Goal: Transaction & Acquisition: Purchase product/service

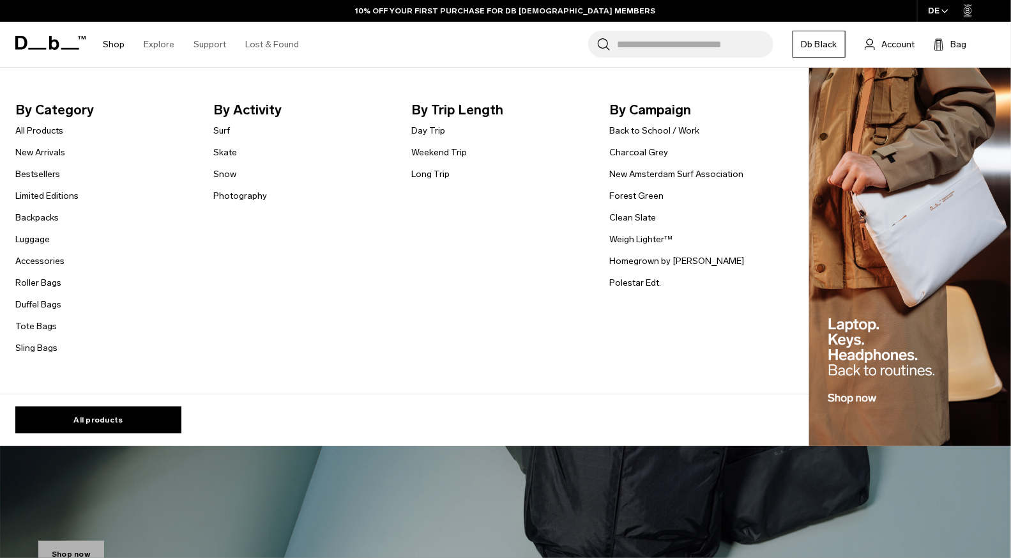
click at [104, 46] on link "Shop" at bounding box center [114, 44] width 22 height 45
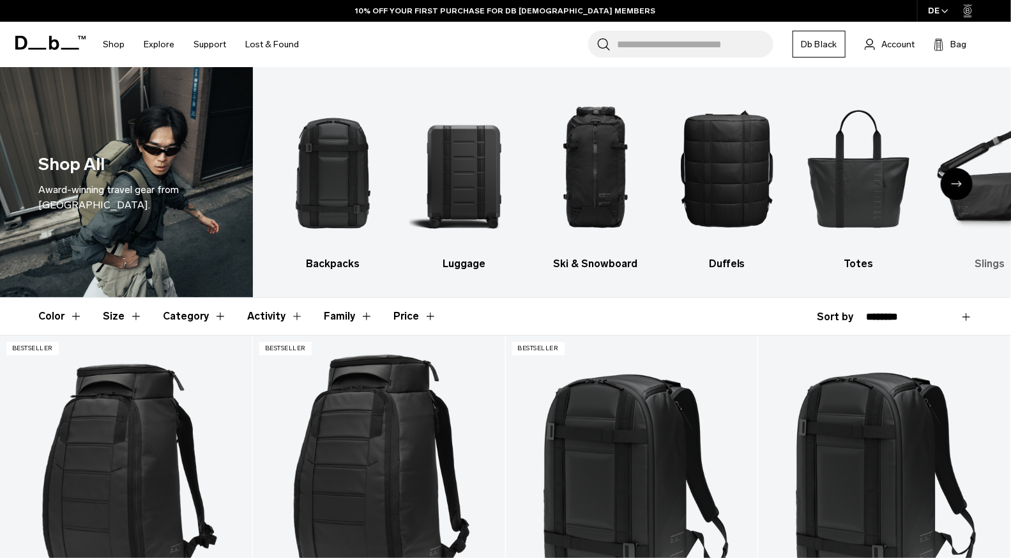
click at [998, 226] on img "6 / 10" at bounding box center [989, 168] width 109 height 164
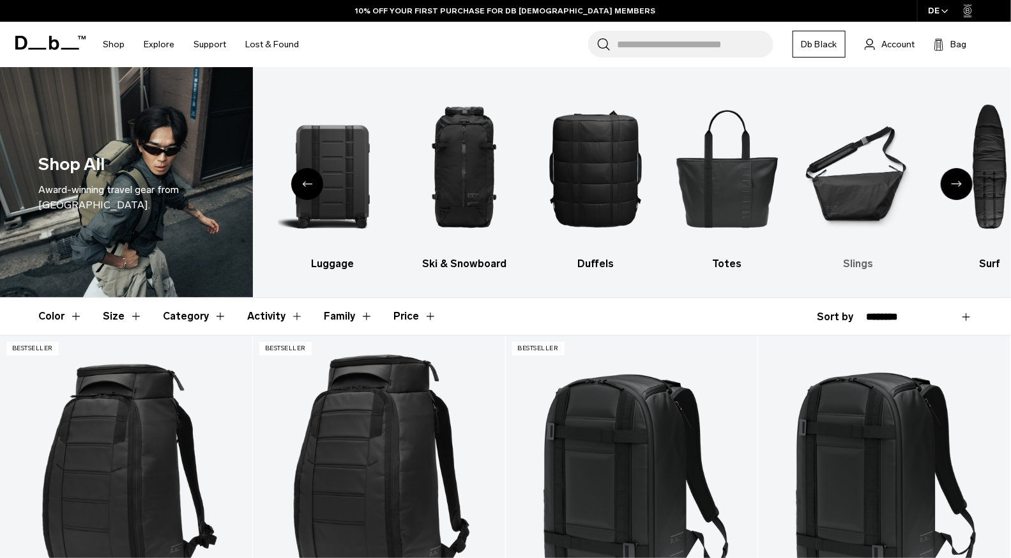
click at [852, 260] on h3 "Slings" at bounding box center [858, 263] width 109 height 15
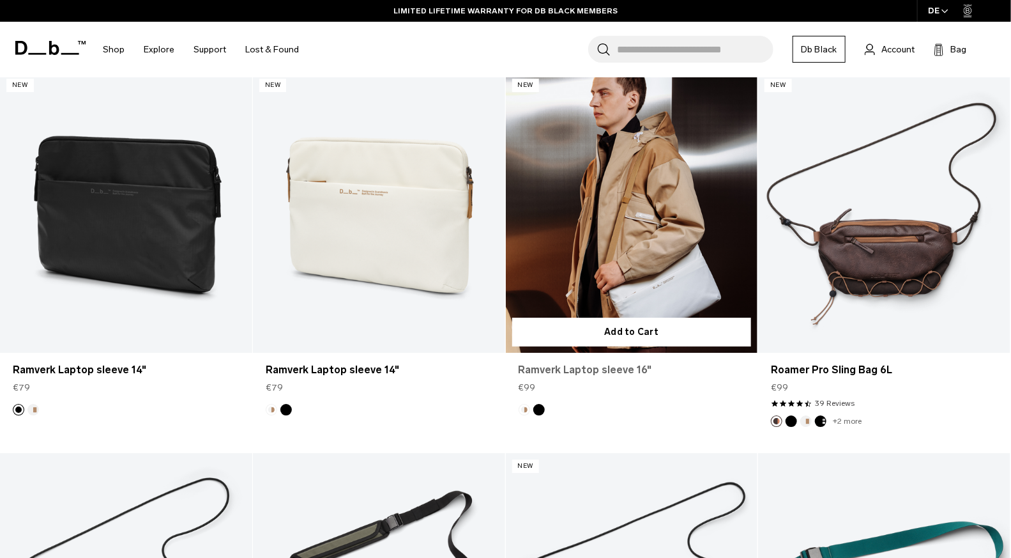
scroll to position [1789, 0]
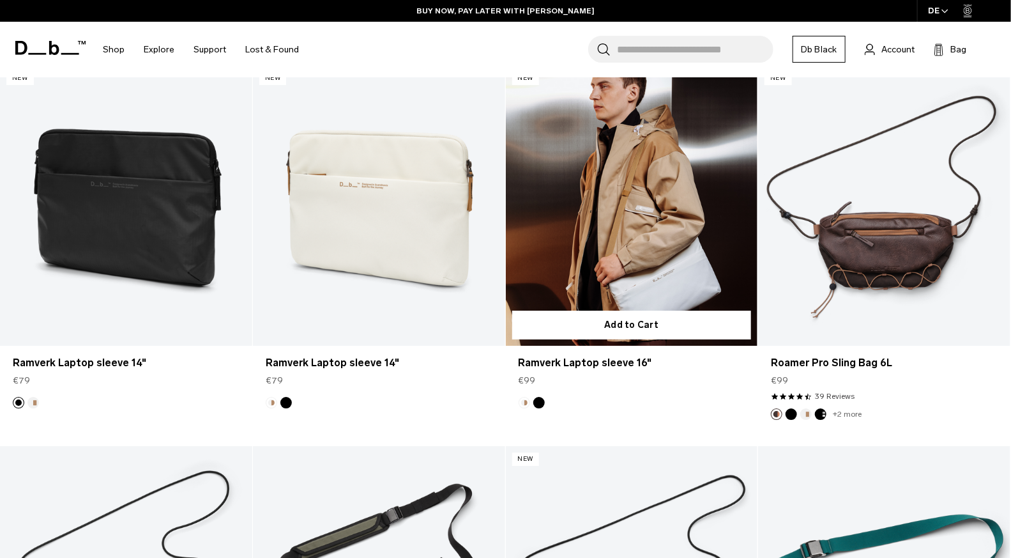
click at [661, 181] on link "Ramverk Laptop sleeve 16" at bounding box center [632, 205] width 252 height 281
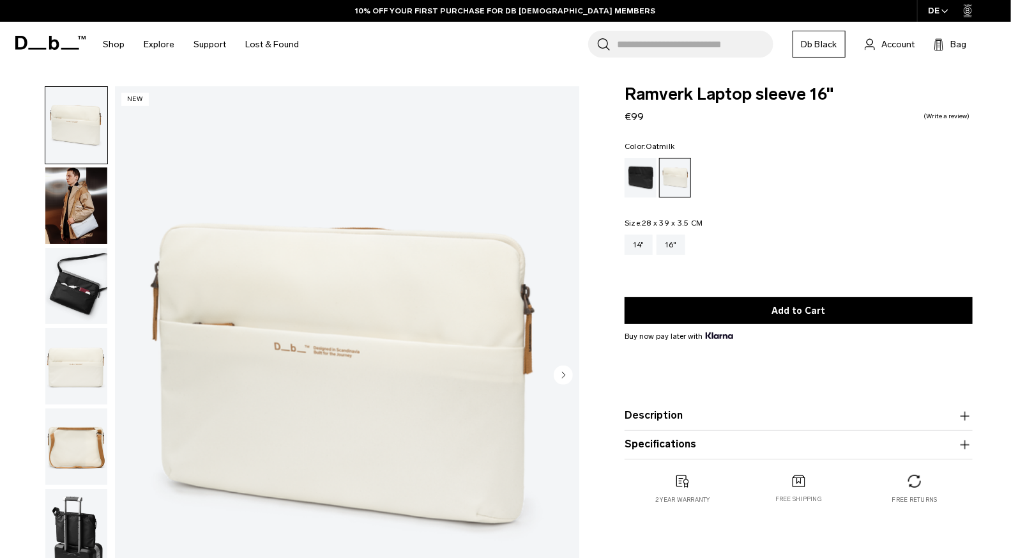
click at [565, 372] on circle "Next slide" at bounding box center [563, 374] width 19 height 19
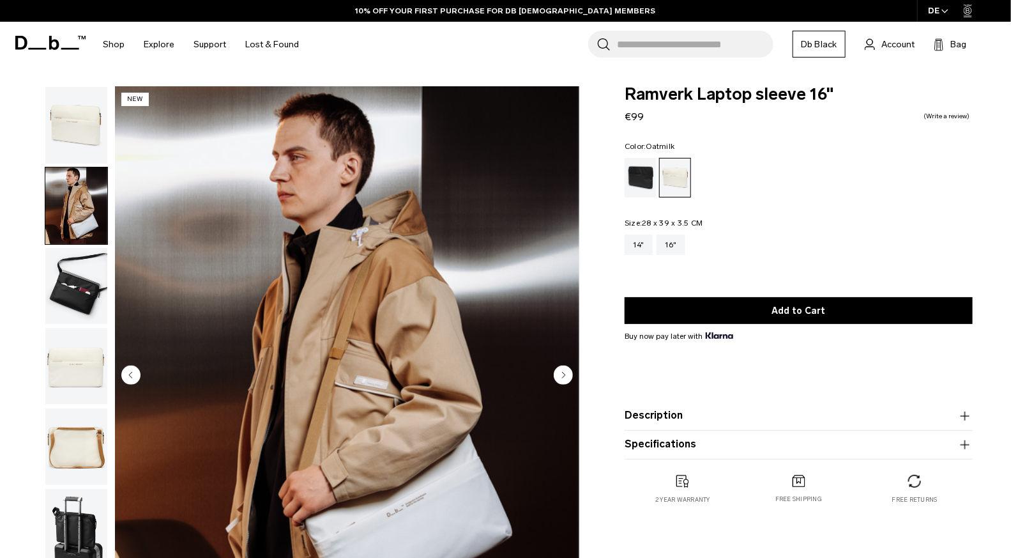
click at [565, 372] on circle "Next slide" at bounding box center [563, 374] width 19 height 19
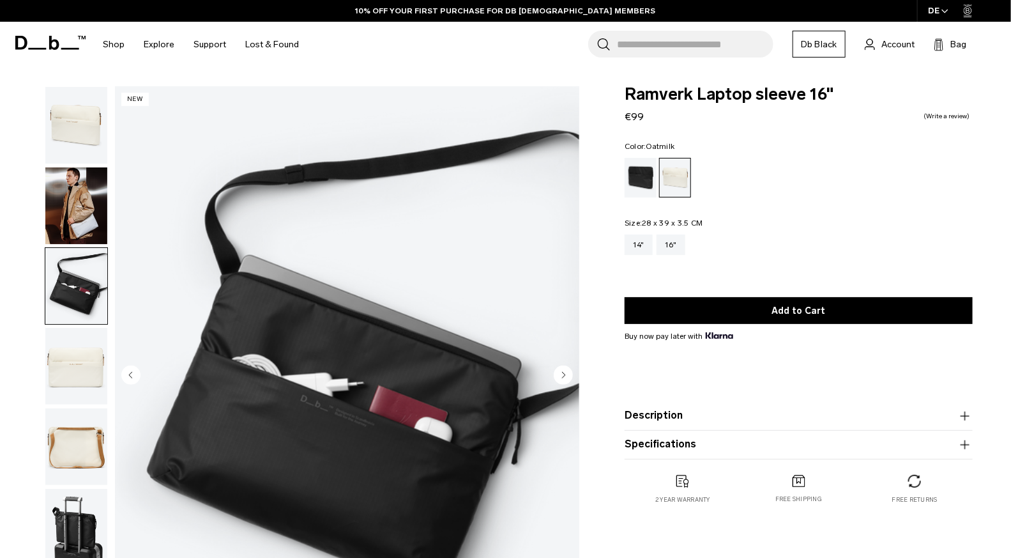
click at [565, 372] on circle "Next slide" at bounding box center [563, 374] width 19 height 19
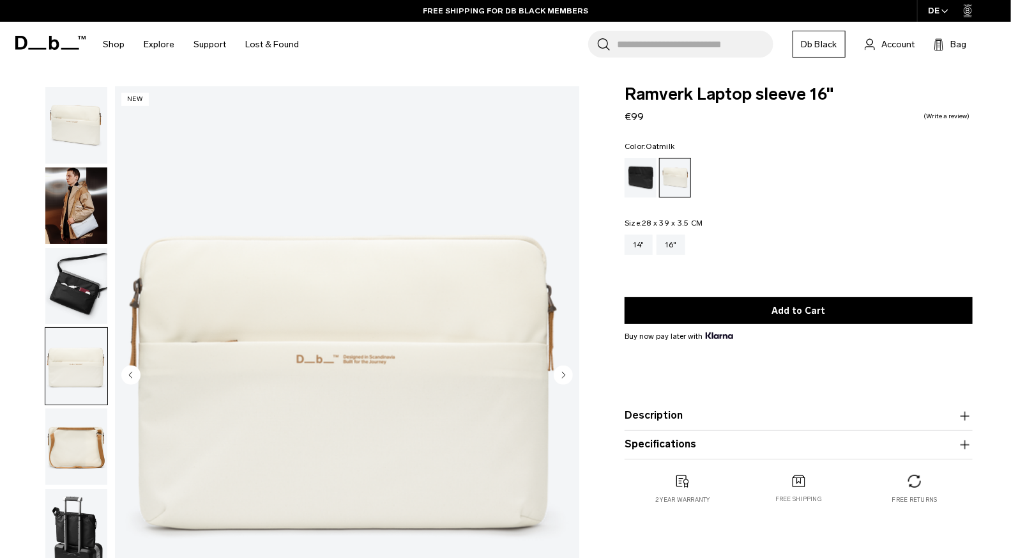
click at [565, 372] on circle "Next slide" at bounding box center [563, 374] width 19 height 19
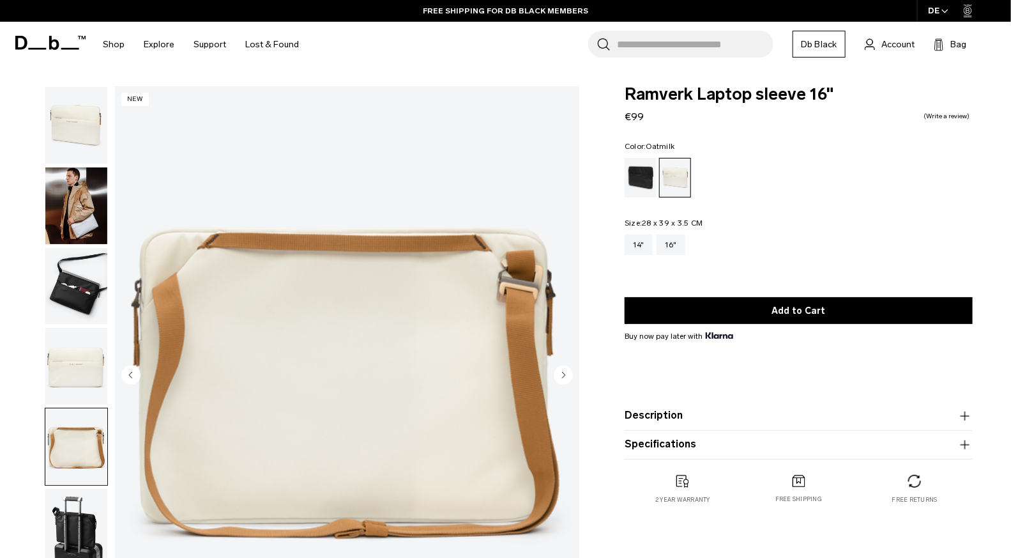
click at [565, 372] on circle "Next slide" at bounding box center [563, 374] width 19 height 19
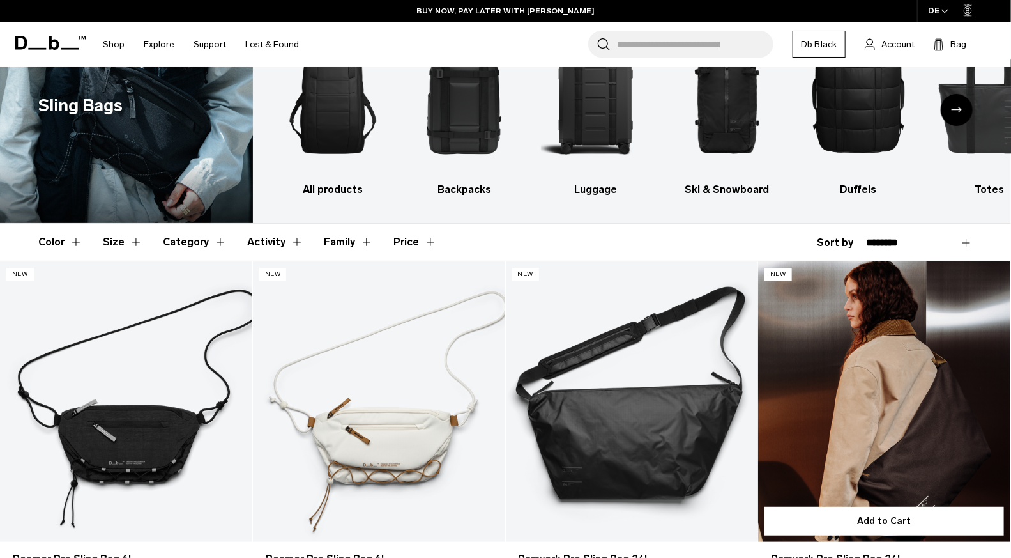
scroll to position [137, 0]
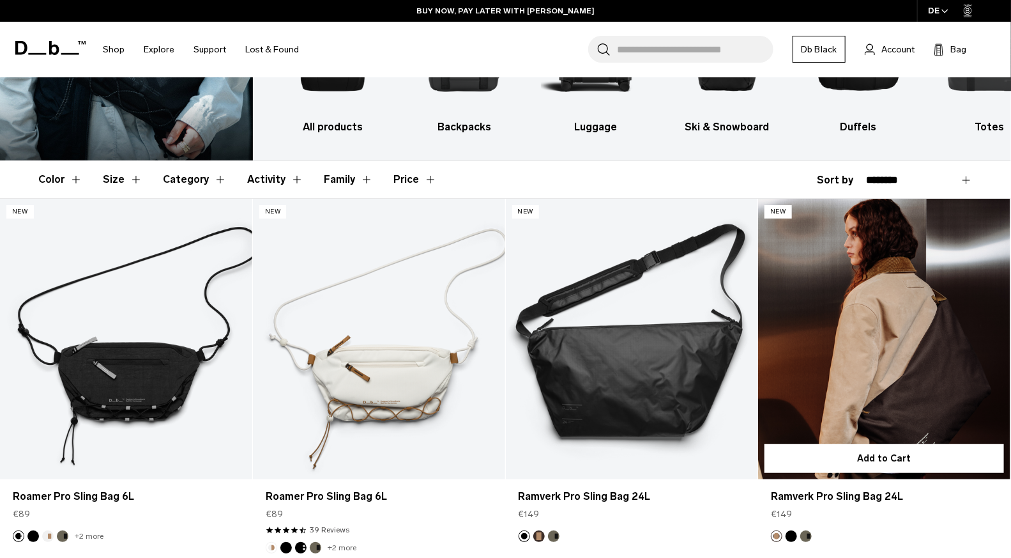
click at [854, 362] on link "Ramverk Pro Sling Bag 24L" at bounding box center [884, 339] width 252 height 281
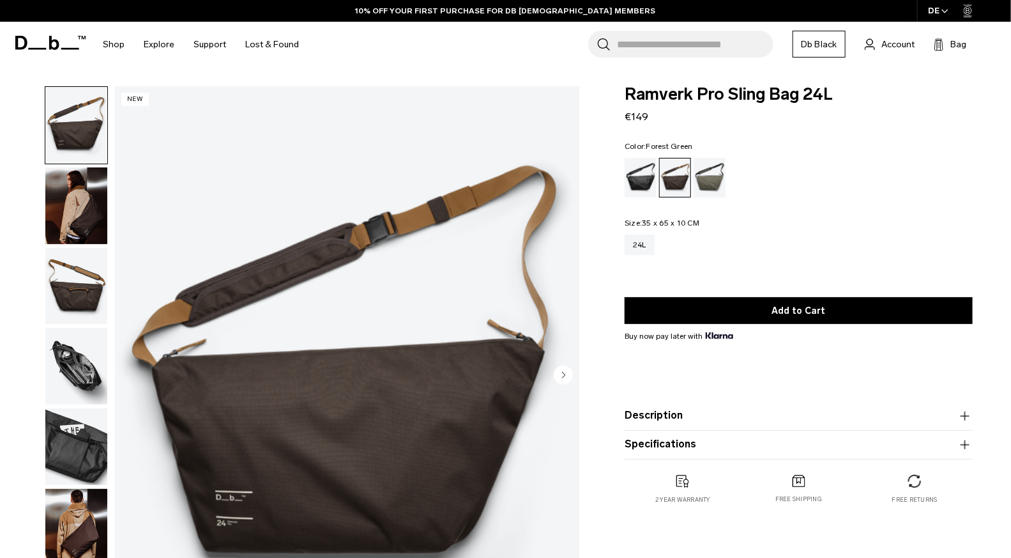
click at [721, 167] on div "Forest Green" at bounding box center [710, 178] width 33 height 40
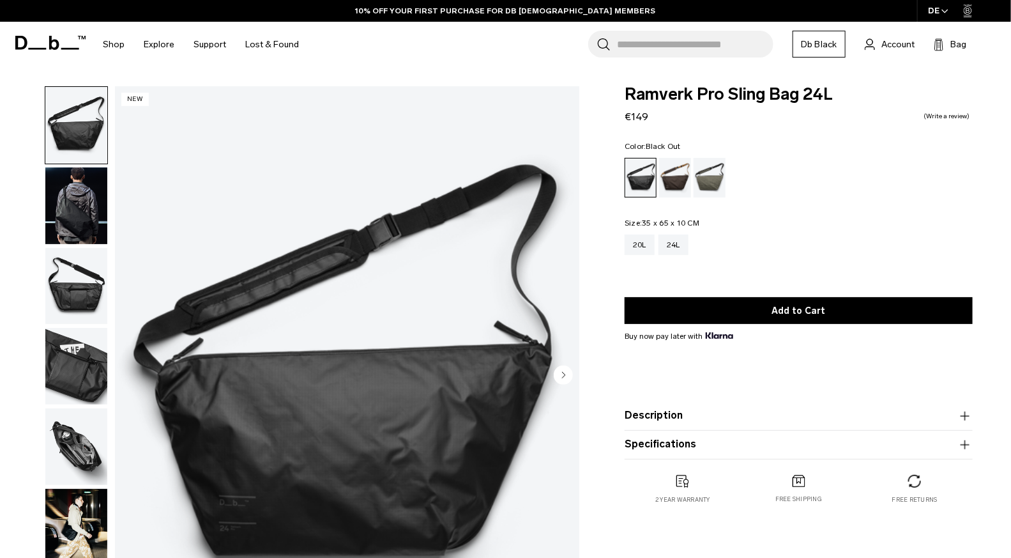
click at [89, 204] on img "button" at bounding box center [76, 205] width 62 height 77
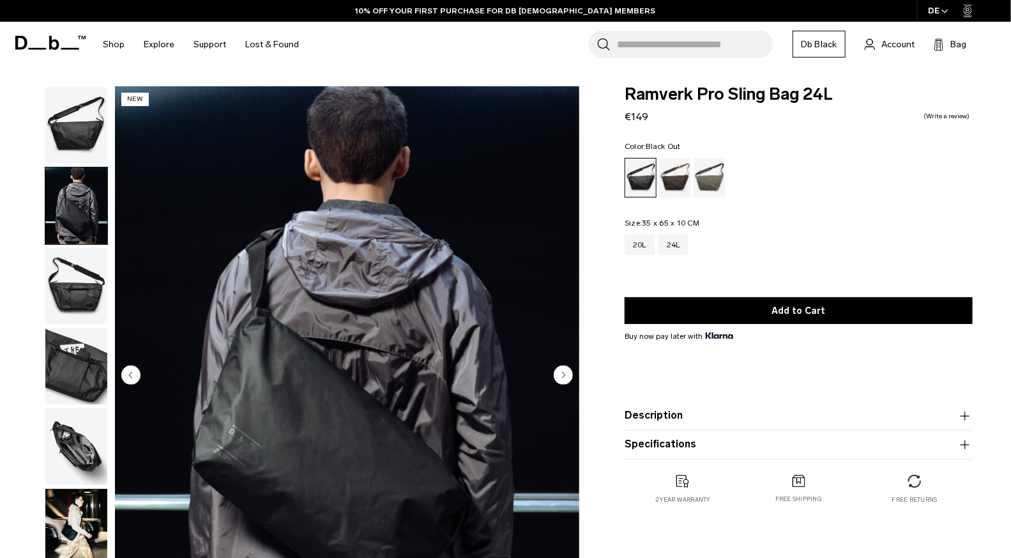
click at [561, 383] on circle "Next slide" at bounding box center [563, 374] width 19 height 19
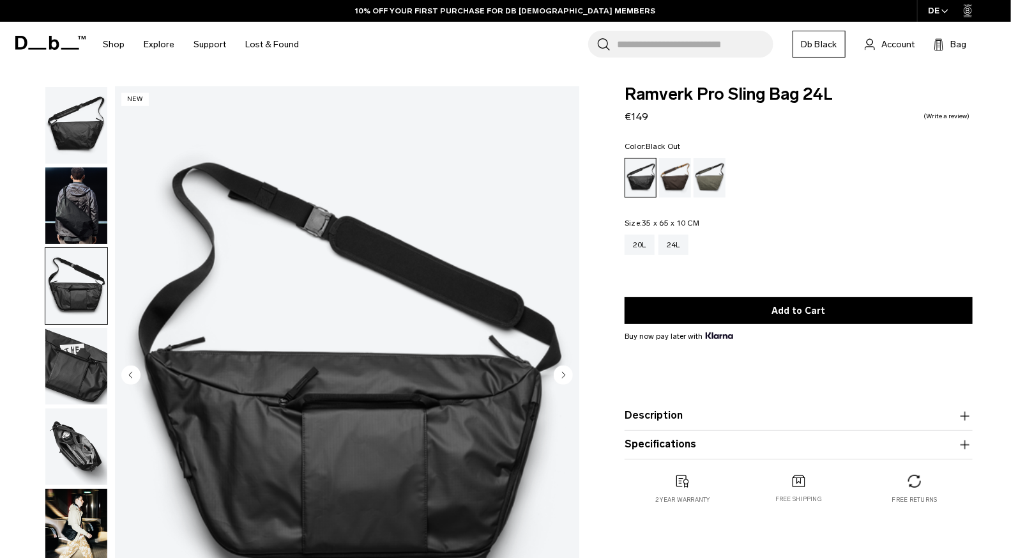
click at [562, 381] on circle "Next slide" at bounding box center [563, 374] width 19 height 19
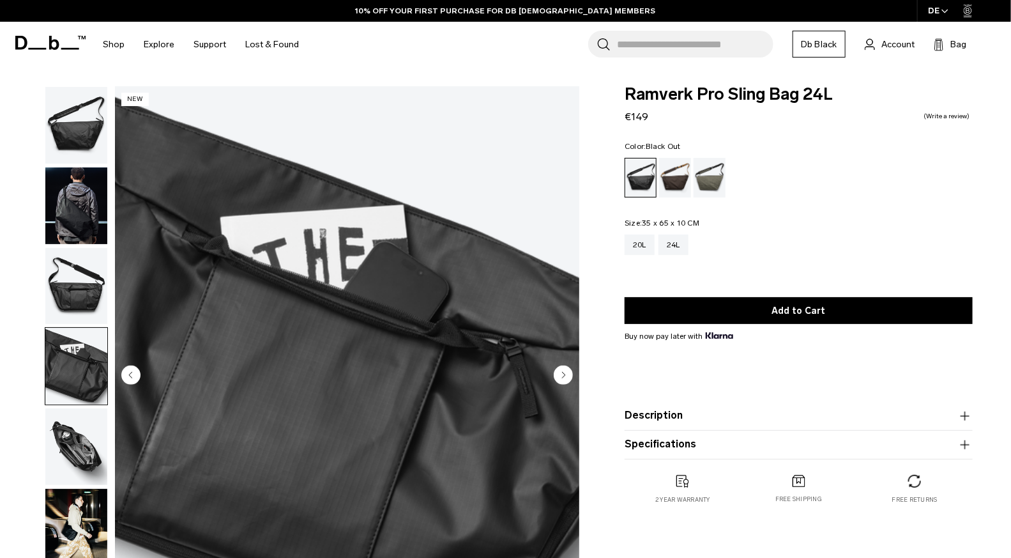
click at [562, 381] on circle "Next slide" at bounding box center [563, 374] width 19 height 19
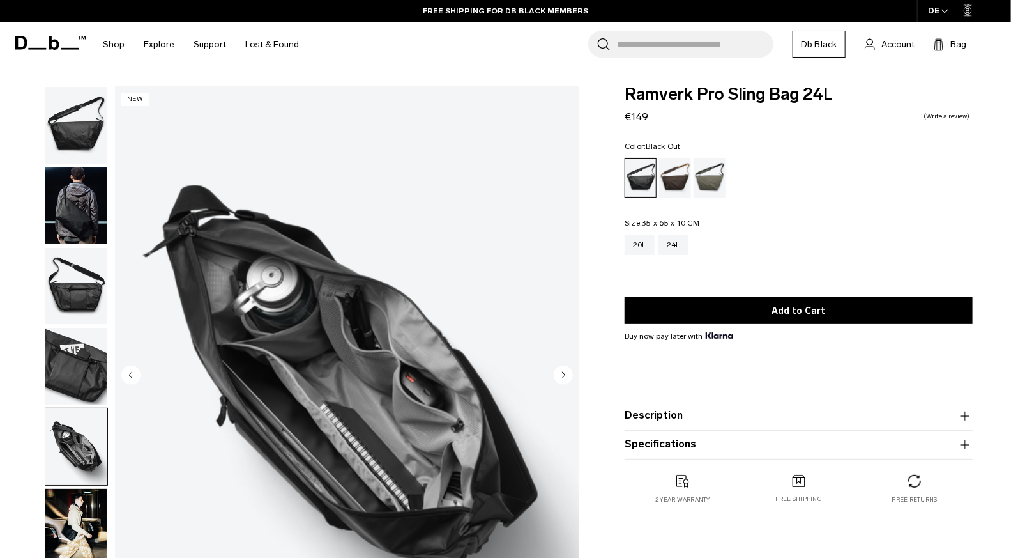
click at [562, 381] on circle "Next slide" at bounding box center [563, 374] width 19 height 19
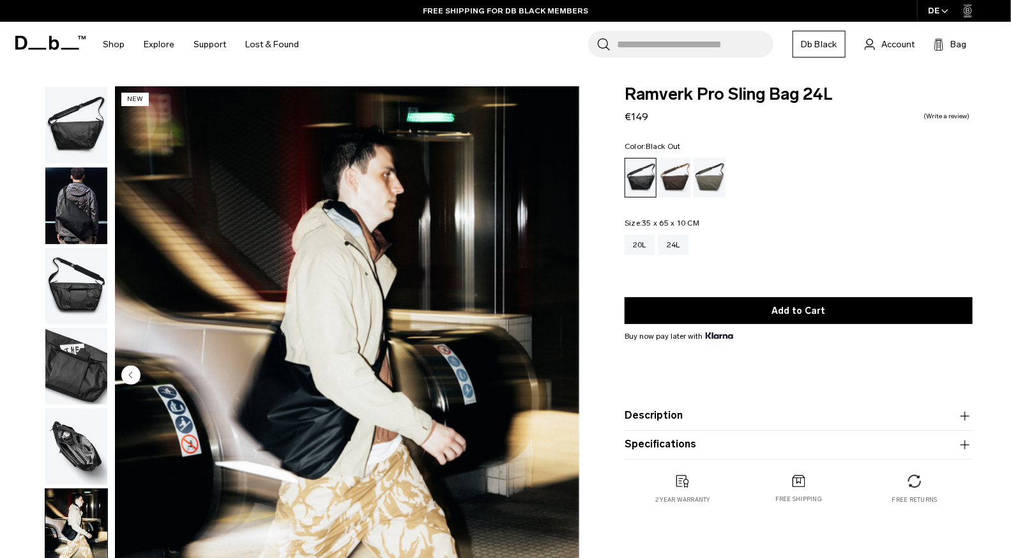
click at [562, 381] on img "6 / 6" at bounding box center [347, 376] width 465 height 580
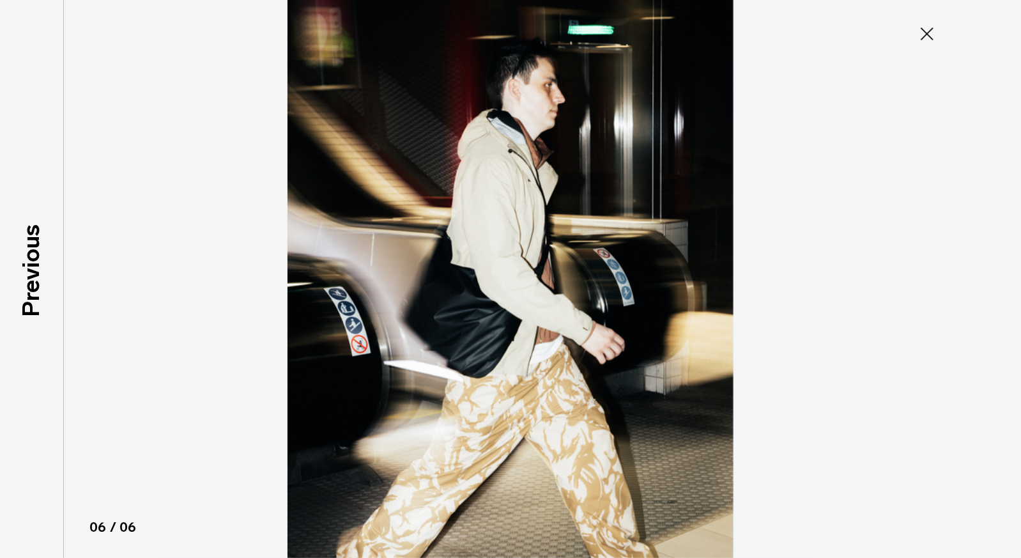
click at [562, 381] on img at bounding box center [510, 279] width 575 height 558
click at [931, 31] on icon at bounding box center [927, 34] width 20 height 20
